Goal: Information Seeking & Learning: Learn about a topic

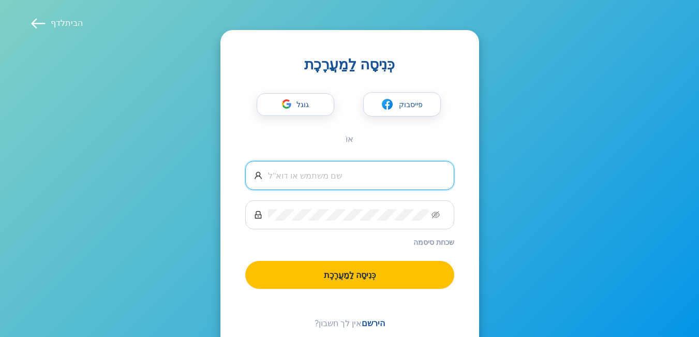
click at [282, 175] on input "text" at bounding box center [356, 175] width 177 height 11
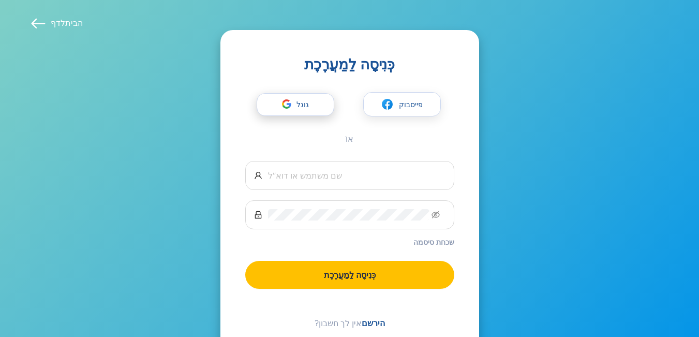
click at [293, 103] on div "button" at bounding box center [287, 105] width 20 height 23
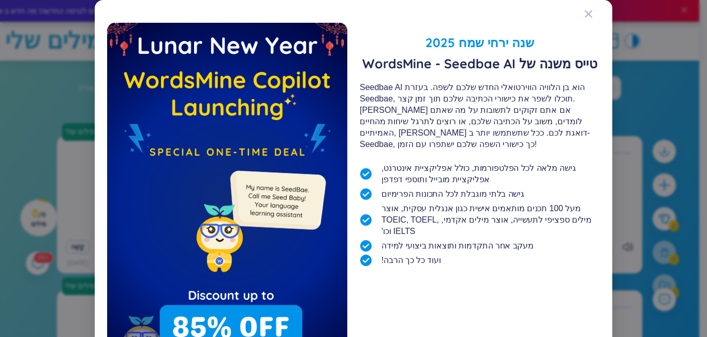
click at [98, 313] on div "שנה ירחי שמח 2025 טייס משנה של WordsMine - Seedbae AI Seedbae AI הוא בן הלוויה …" at bounding box center [353, 207] width 517 height 415
click at [99, 317] on div "שנה ירחי שמח 2025 טייס משנה של WordsMine - Seedbae AI Seedbae AI הוא בן הלוויה …" at bounding box center [353, 207] width 517 height 415
click at [333, 296] on img at bounding box center [227, 202] width 240 height 359
click at [371, 296] on div "שנה ירחי שמח 2025 טייס משנה של WordsMine - Seedbae AI Seedbae AI הוא בן הלוויה …" at bounding box center [480, 202] width 240 height 359
click at [585, 13] on icon "לִסְגוֹר" at bounding box center [588, 13] width 7 height 7
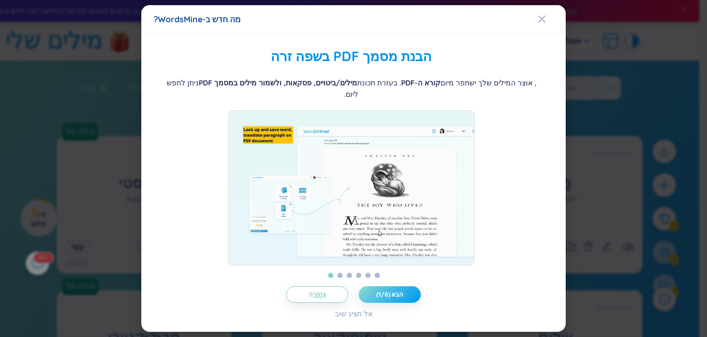
click at [401, 303] on button "הבא (1/6)" at bounding box center [389, 294] width 62 height 17
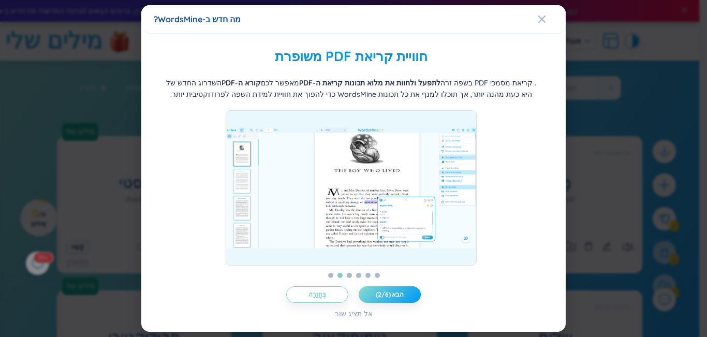
click at [401, 303] on button "הבא (2/6)" at bounding box center [389, 294] width 62 height 17
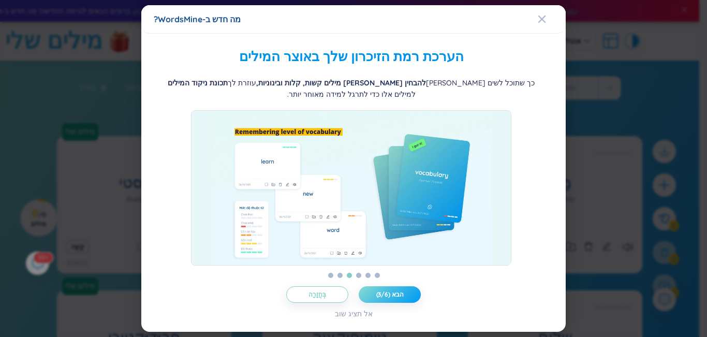
click at [401, 303] on button "הבא (3/6)" at bounding box center [389, 294] width 62 height 17
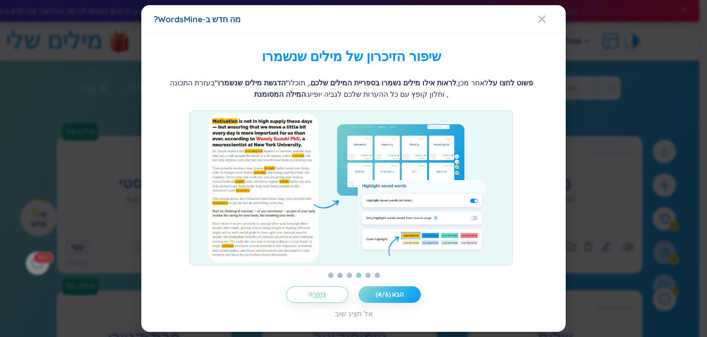
click at [401, 303] on button "הבא (4/6)" at bounding box center [389, 294] width 62 height 17
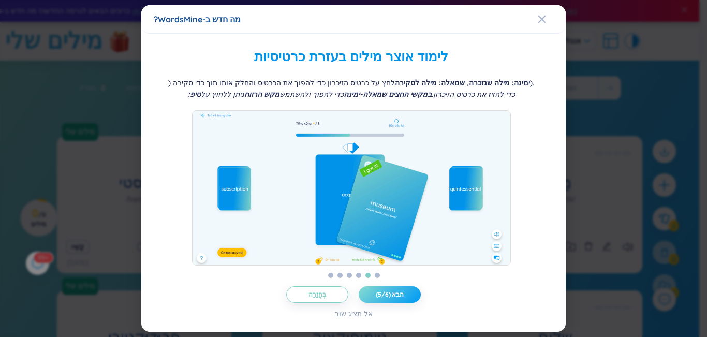
click at [401, 303] on button "הבא (5/6)" at bounding box center [389, 294] width 62 height 17
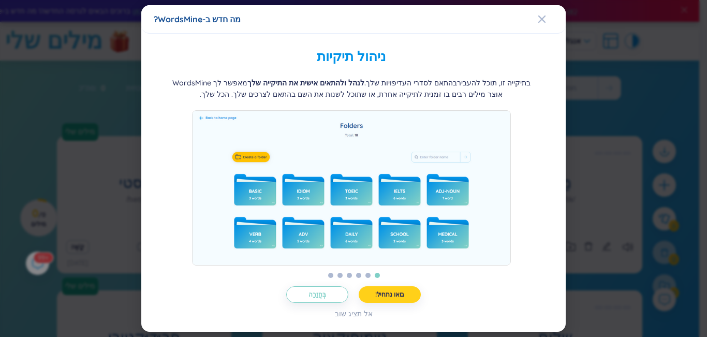
click at [401, 298] on font "בואו נתחיל!" at bounding box center [389, 294] width 29 height 8
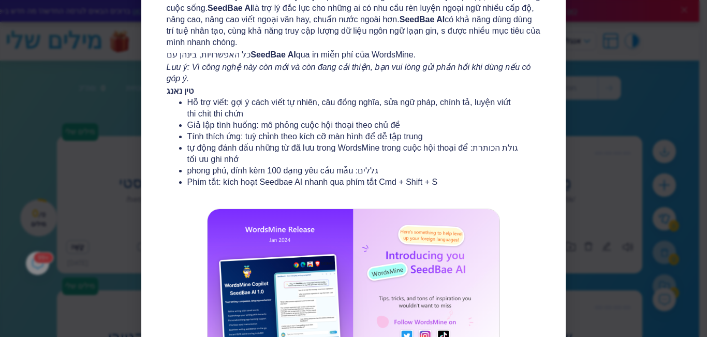
scroll to position [186, 0]
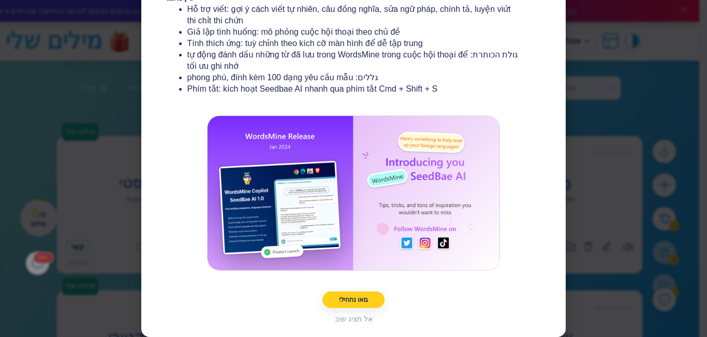
click at [370, 296] on button "בואו נתחיל!" at bounding box center [353, 299] width 62 height 17
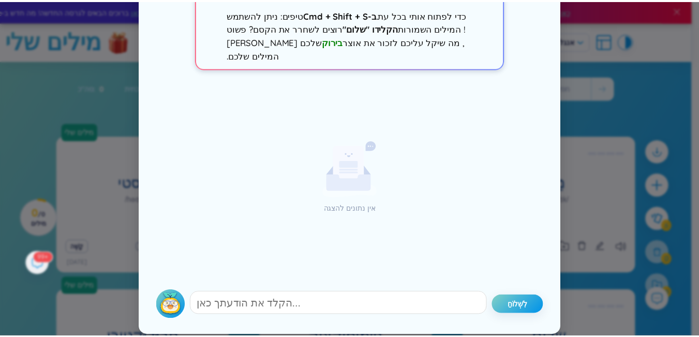
scroll to position [0, 0]
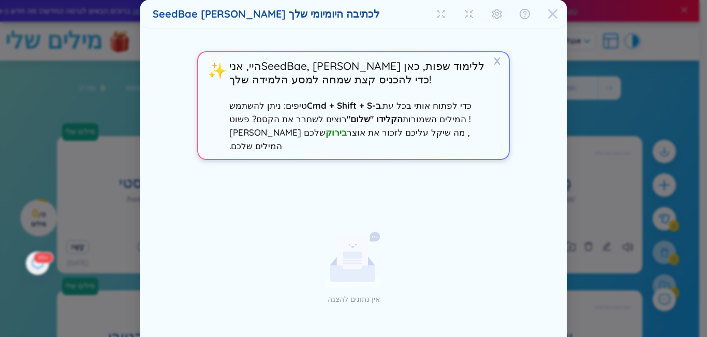
click at [553, 18] on icon "לִסְגוֹר" at bounding box center [552, 13] width 9 height 9
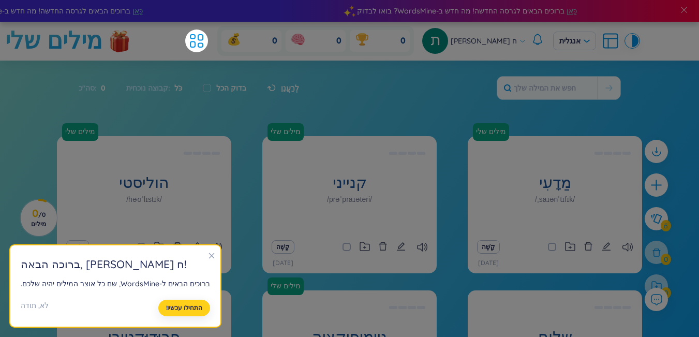
click at [198, 307] on font "התחילו עכשיו!" at bounding box center [184, 308] width 36 height 8
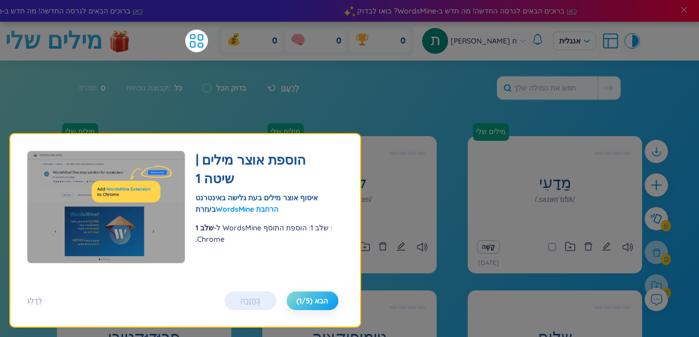
click at [321, 303] on font "הבא (1/5)" at bounding box center [312, 300] width 32 height 9
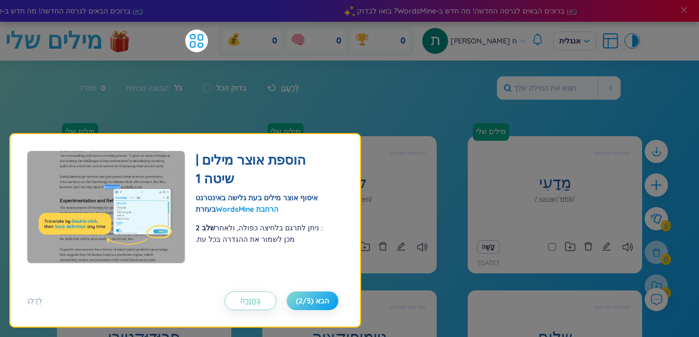
click at [321, 303] on font "הבא (2/5)" at bounding box center [312, 300] width 33 height 9
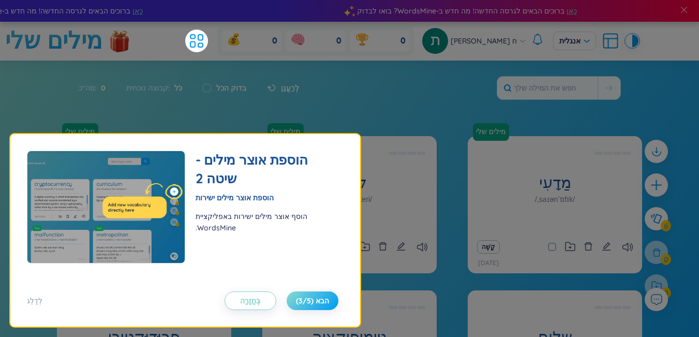
click at [321, 303] on font "הבא (3/5)" at bounding box center [312, 300] width 33 height 9
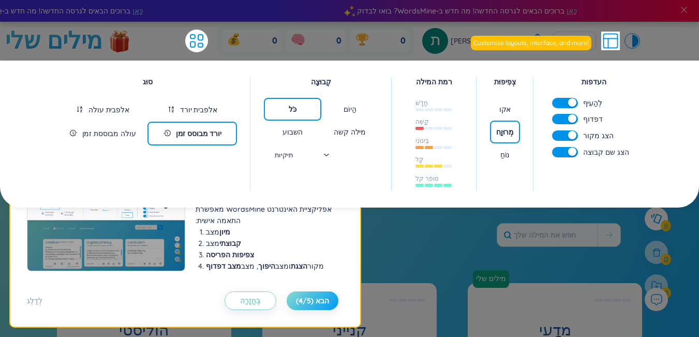
click at [321, 303] on font "הבא (4/5)" at bounding box center [312, 300] width 33 height 9
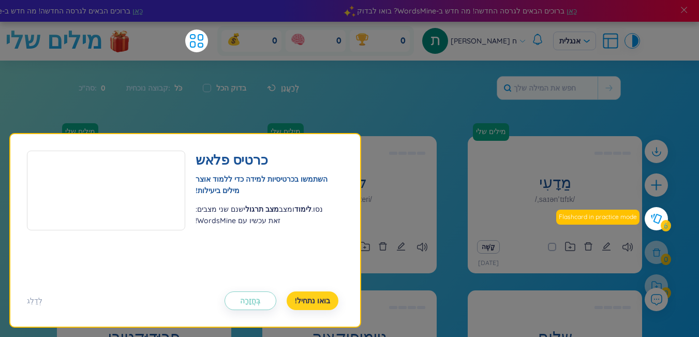
click at [321, 303] on font "בואו נתחיל!" at bounding box center [312, 300] width 35 height 9
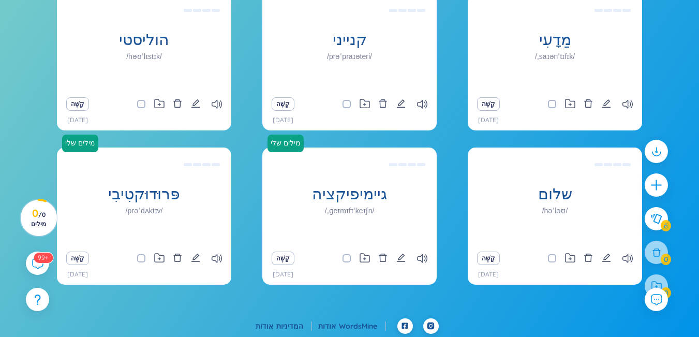
scroll to position [145, 0]
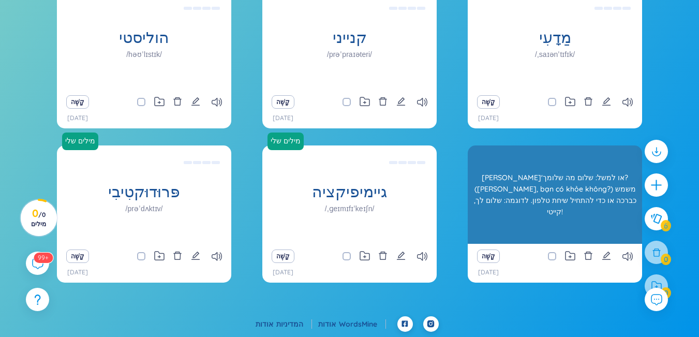
click at [513, 205] on font "[PERSON_NAME]'או למשל: שלום מה שלומך? ([PERSON_NAME], bạn có khỏe không?) משמש …" at bounding box center [555, 194] width 162 height 43
click at [524, 226] on div "[PERSON_NAME]'או למשל: שלום מה שלומך? ([PERSON_NAME], bạn có khỏe không?) משמש …" at bounding box center [555, 194] width 164 height 93
click at [541, 238] on div "שלום /həˈləʊ/ [PERSON_NAME] למשל: [PERSON_NAME] מה שלומך? ([PERSON_NAME], bạn c…" at bounding box center [555, 194] width 174 height 98
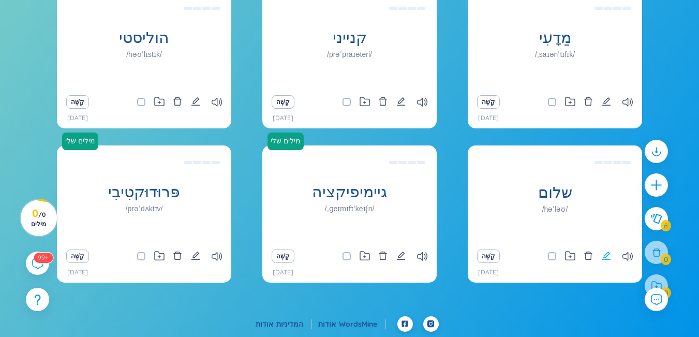
click at [609, 256] on icon "לַעֲרוֹך" at bounding box center [606, 255] width 9 height 9
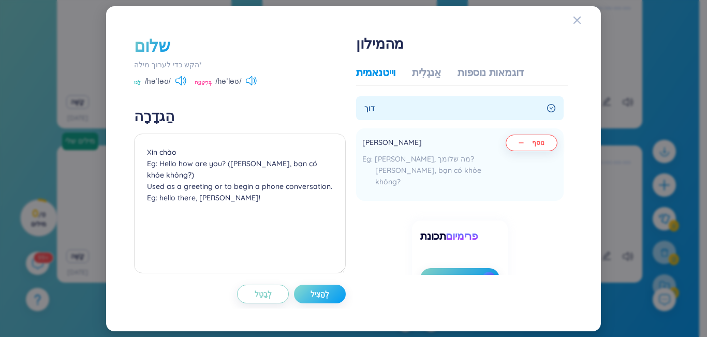
click at [335, 297] on button "לְהַצִיל" at bounding box center [320, 294] width 52 height 19
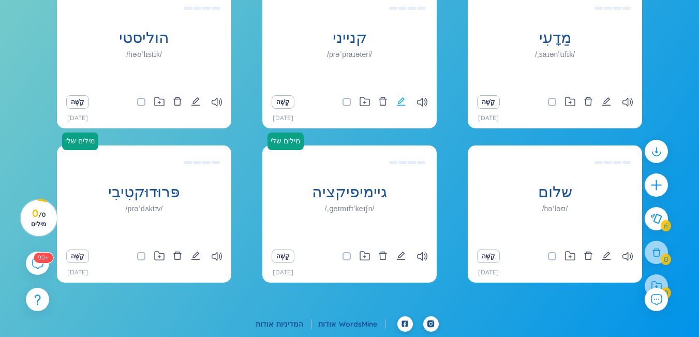
click at [402, 102] on icon "לַעֲרוֹך" at bounding box center [400, 101] width 9 height 9
type textarea "Độc quyền Eg: The company developed a proprietary software solution that gives …"
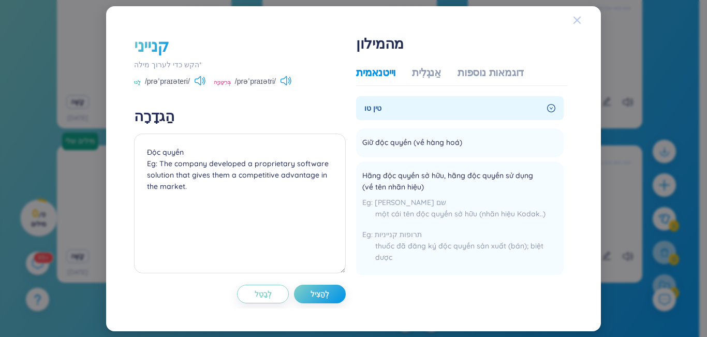
click at [584, 17] on span "לִסְגוֹר" at bounding box center [587, 20] width 28 height 28
